Goal: Entertainment & Leisure: Consume media (video, audio)

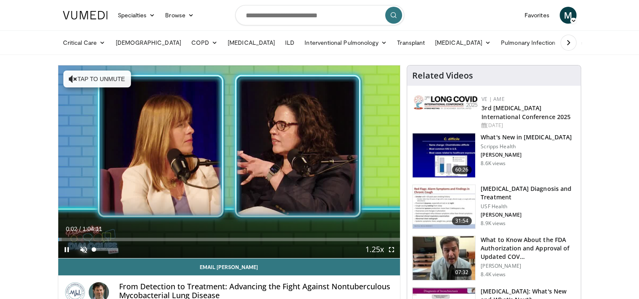
click at [84, 246] on span "Video Player" at bounding box center [83, 249] width 17 height 17
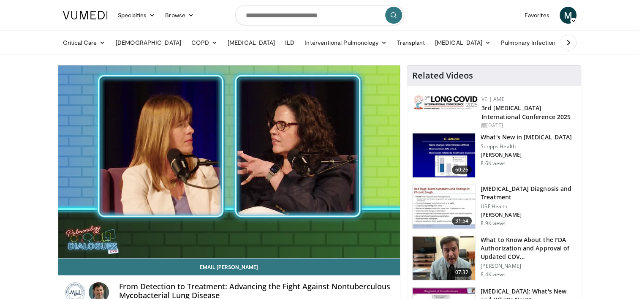
click at [362, 197] on video-js "**********" at bounding box center [229, 162] width 342 height 193
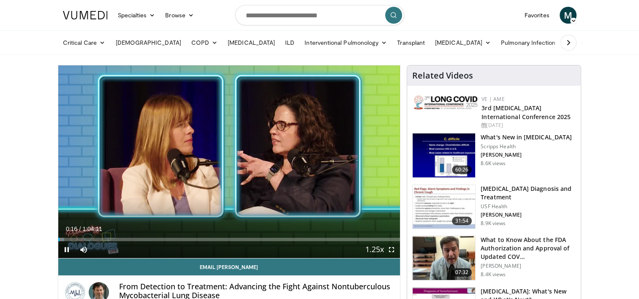
click at [362, 197] on div "10 seconds Tap to unmute" at bounding box center [229, 162] width 342 height 193
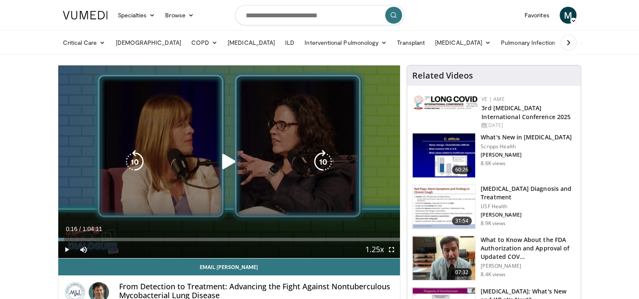
click at [290, 101] on div "10 seconds Tap to unmute" at bounding box center [229, 162] width 342 height 193
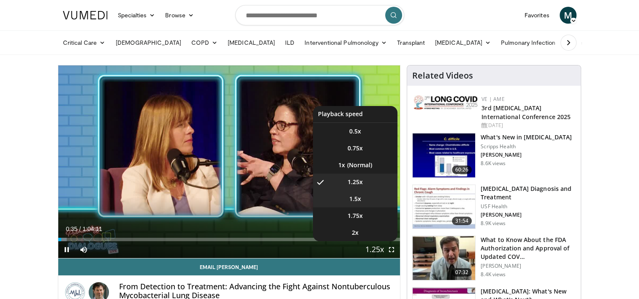
click at [362, 199] on li "1.5x" at bounding box center [355, 199] width 85 height 17
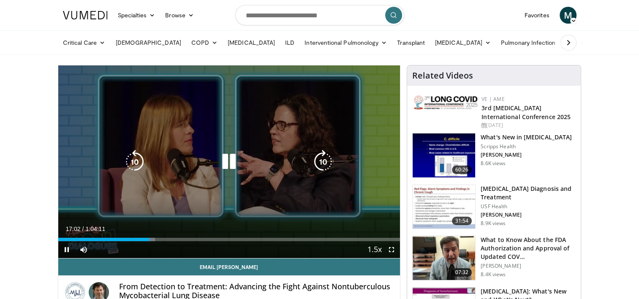
click at [232, 161] on icon "Video Player" at bounding box center [229, 162] width 24 height 24
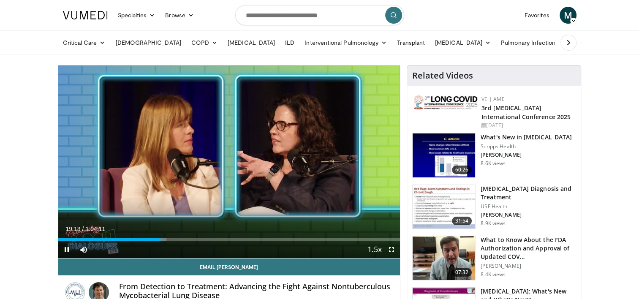
click at [229, 162] on div "10 seconds Tap to unmute" at bounding box center [229, 162] width 342 height 193
